Goal: Information Seeking & Learning: Learn about a topic

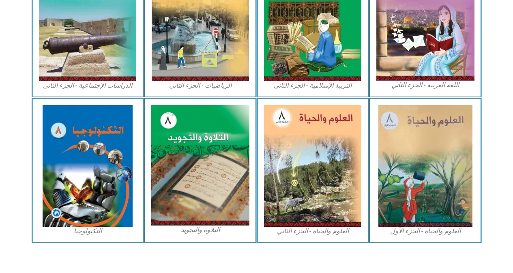
scroll to position [443, 0]
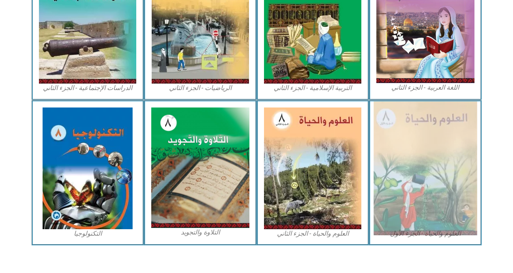
click at [441, 167] on img at bounding box center [425, 168] width 103 height 134
click at [404, 153] on img at bounding box center [425, 168] width 103 height 134
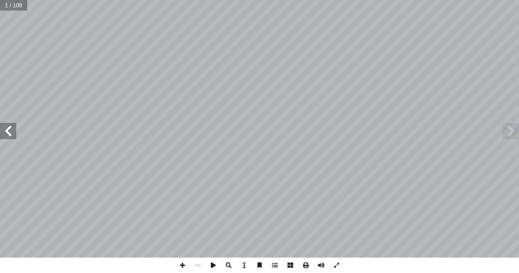
click at [11, 8] on input "text" at bounding box center [13, 5] width 27 height 11
type input "**"
click at [517, 133] on span at bounding box center [511, 131] width 16 height 16
click at [182, 263] on span at bounding box center [182, 265] width 15 height 15
click at [105, 74] on html "الصفحة الرئيسية الصف الأول الصف الثاني الصف الثالث الصف الرابع الصف الخامس الصف…" at bounding box center [259, 37] width 519 height 74
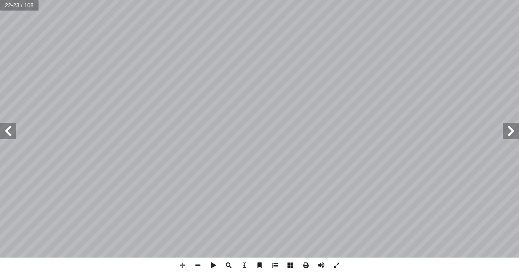
click at [187, 74] on html "الصفحة الرئيسية الصف الأول الصف الثاني الصف الثالث الصف الرابع الصف الخامس الصف…" at bounding box center [259, 37] width 519 height 74
click at [14, 6] on input "text" at bounding box center [13, 5] width 27 height 11
type input "**"
click at [180, 263] on span at bounding box center [182, 265] width 15 height 15
click at [182, 262] on span at bounding box center [182, 265] width 15 height 15
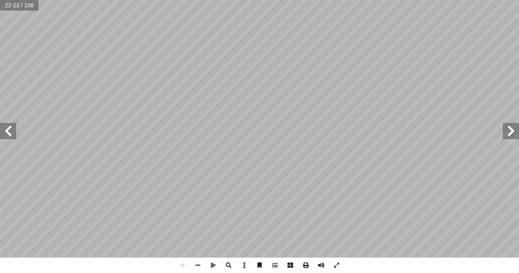
click at [13, 0] on html "الصفحة الرئيسية الصف الأول الصف الثاني الصف الثالث الصف الرابع الصف الخامس الصف…" at bounding box center [259, 37] width 519 height 74
click at [435, 74] on html "الصفحة الرئيسية الصف الأول الصف الثاني الصف الثالث الصف الرابع الصف الخامس الصف…" at bounding box center [259, 37] width 519 height 74
click at [200, 266] on span at bounding box center [197, 265] width 15 height 15
click at [183, 266] on span at bounding box center [182, 265] width 15 height 15
